Goal: Transaction & Acquisition: Purchase product/service

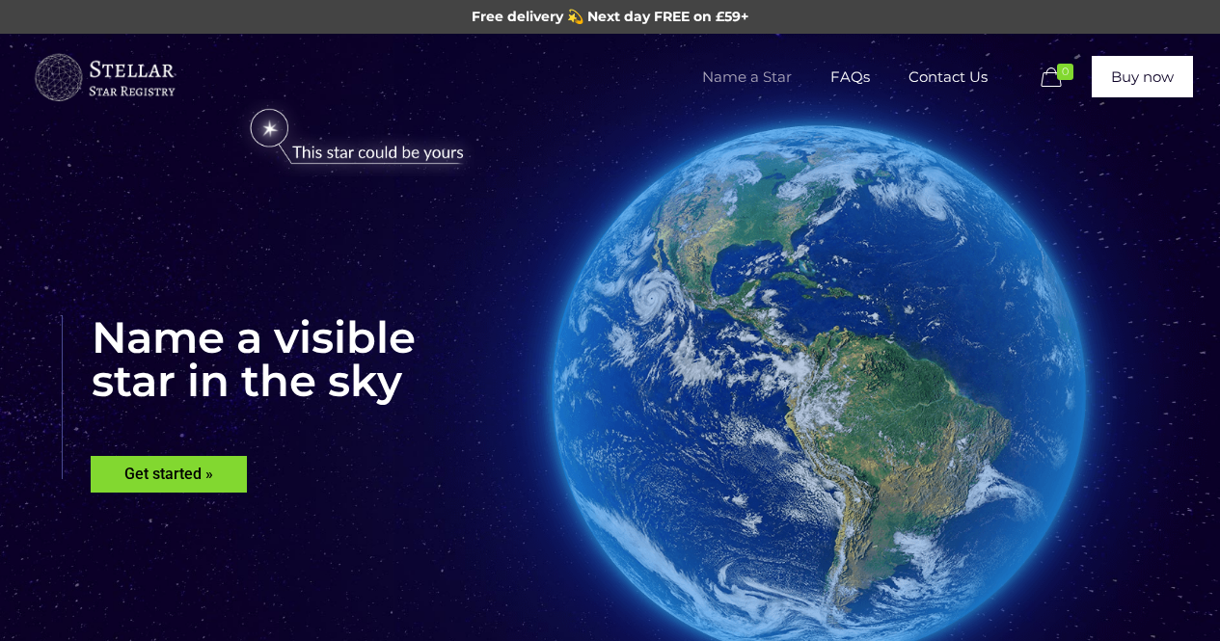
click at [730, 80] on span "Name a Star" at bounding box center [747, 77] width 128 height 58
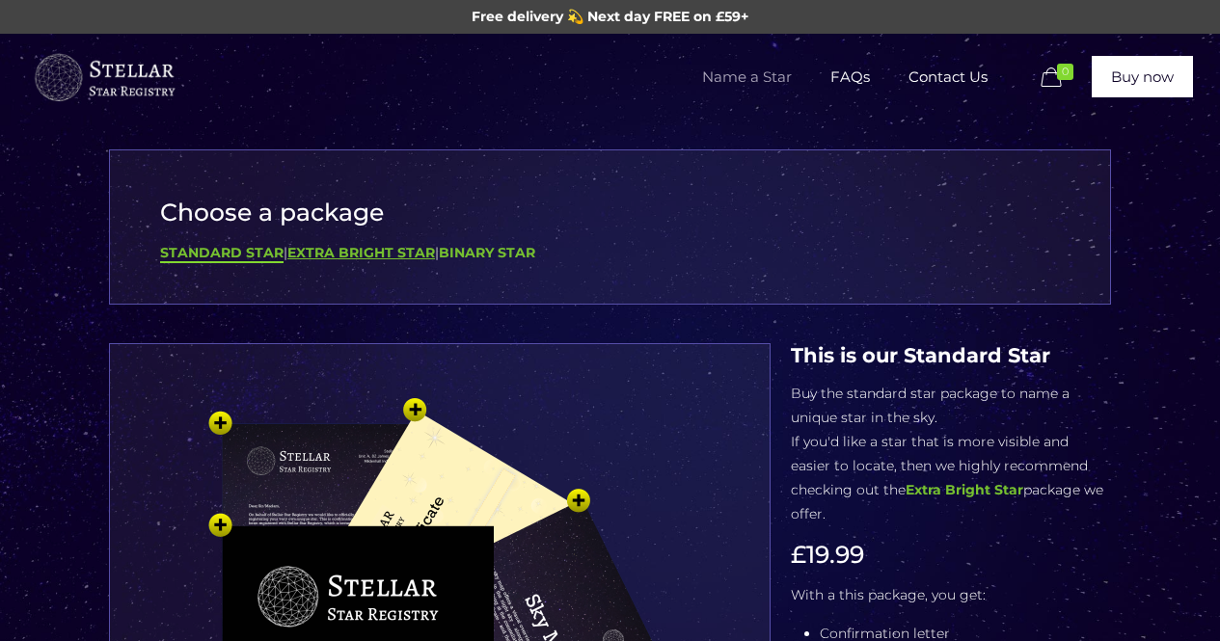
click at [421, 254] on b "Extra Bright Star" at bounding box center [361, 252] width 148 height 17
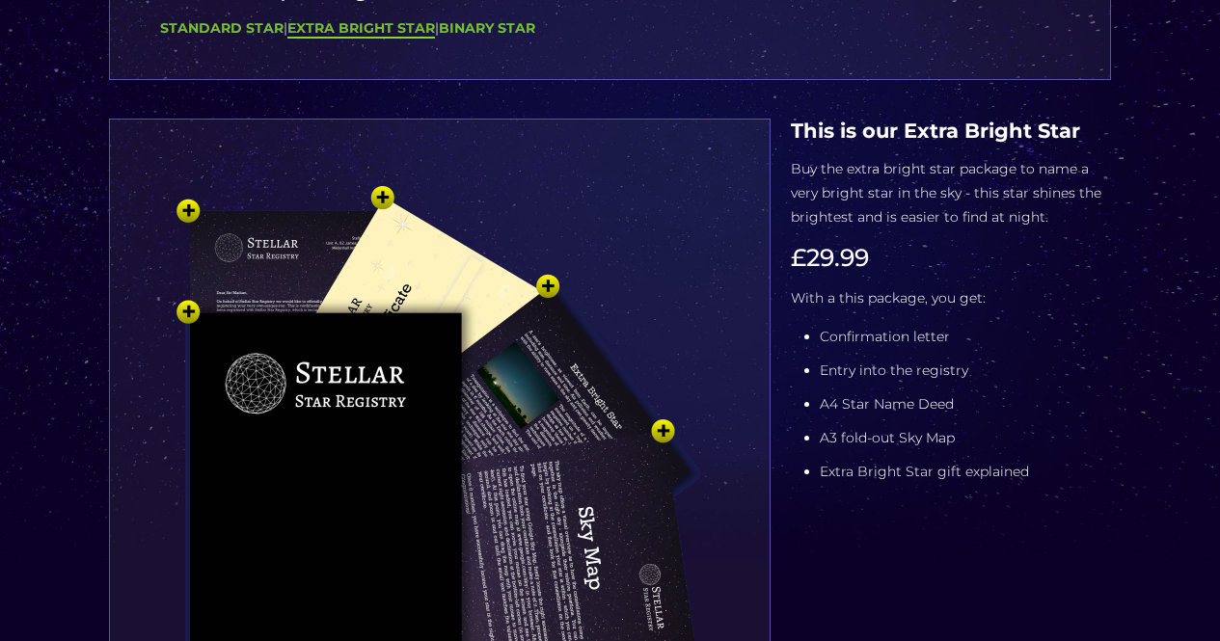
scroll to position [227, 0]
